Goal: Find specific page/section: Find specific page/section

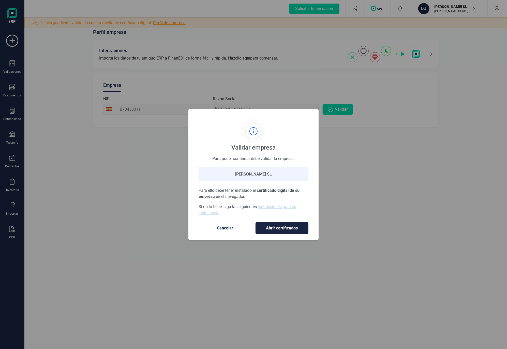
click at [220, 228] on span "Cancelar" at bounding box center [225, 228] width 43 height 6
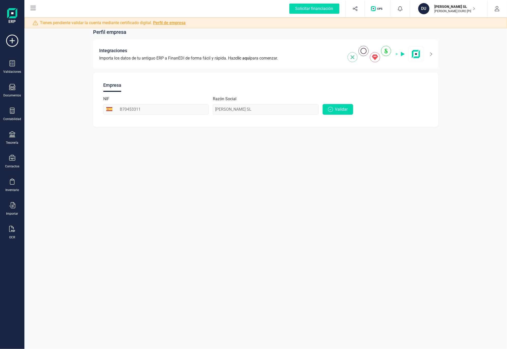
click at [309, 272] on div "Perfil empresa Integraciones Importa los datos de tu antiguo ERP a FinanEDI de …" at bounding box center [265, 174] width 483 height 349
click at [224, 222] on div "Perfil empresa Integraciones Importa los datos de tu antiguo ERP a FinanEDI de …" at bounding box center [265, 174] width 483 height 349
click at [10, 64] on icon at bounding box center [12, 63] width 6 height 6
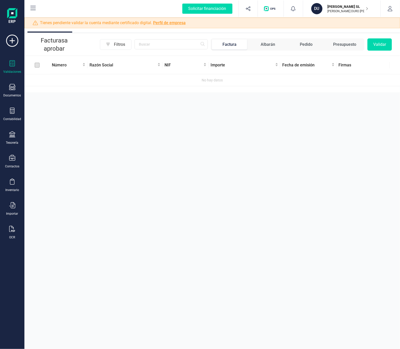
click at [331, 174] on div "Aprobar documentos Facturas a aprobar Filtros Factura Albarán Pedido Presupuest…" at bounding box center [212, 174] width 376 height 349
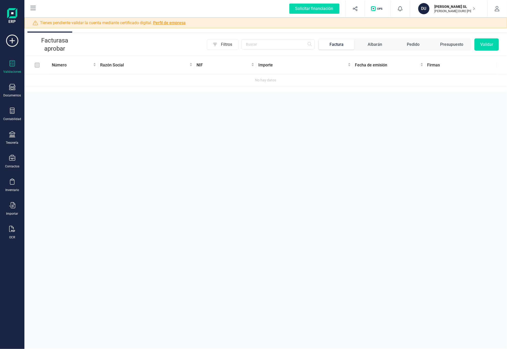
click at [364, 140] on div "Aprobar documentos Facturas a aprobar Filtros Factura Albarán Pedido Presupuest…" at bounding box center [265, 174] width 483 height 349
